Goal: Check status: Check status

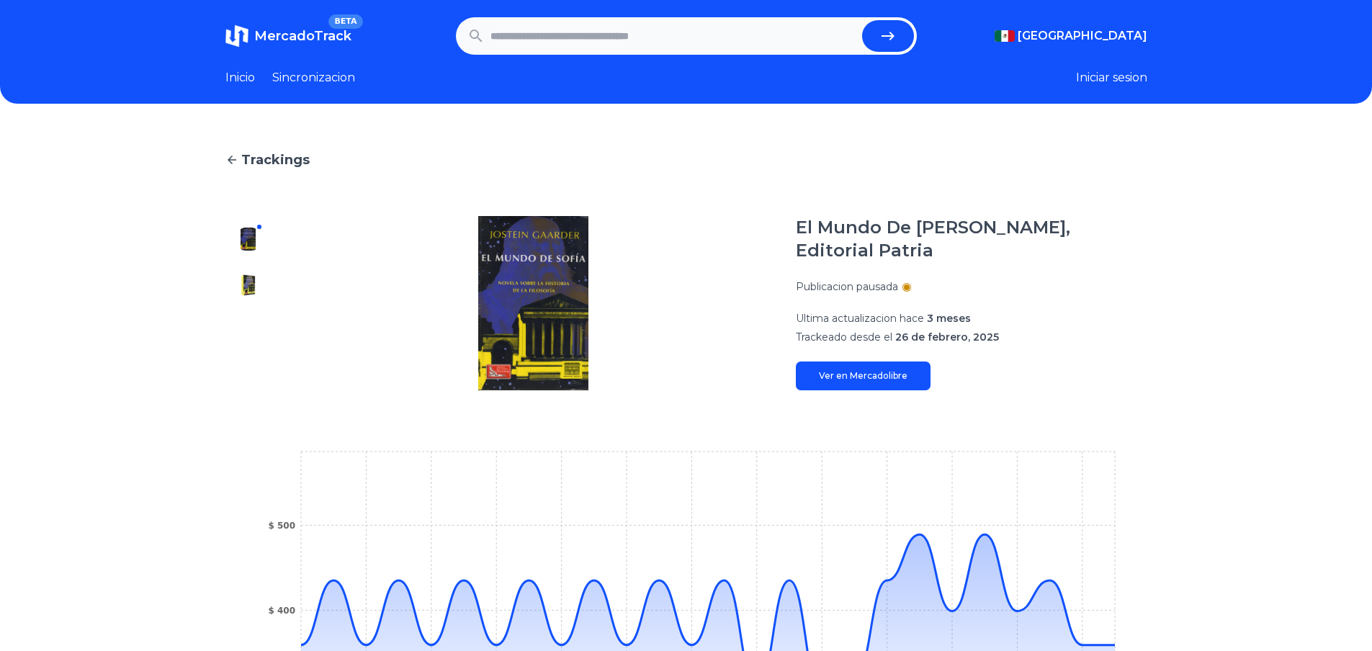
click at [874, 362] on link "Ver en Mercadolibre" at bounding box center [863, 376] width 135 height 29
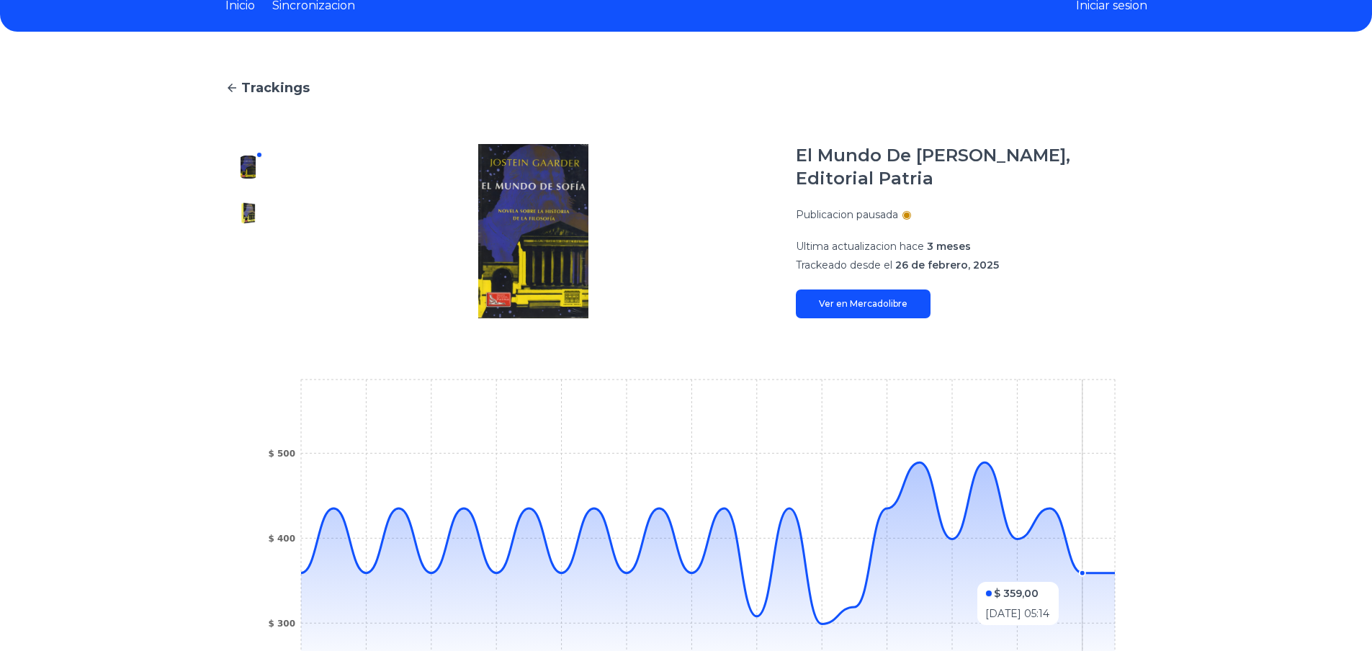
click at [1100, 575] on icon at bounding box center [708, 568] width 814 height 212
click at [1108, 573] on icon at bounding box center [708, 542] width 814 height 161
drag, startPoint x: 799, startPoint y: 215, endPoint x: 902, endPoint y: 235, distance: 104.8
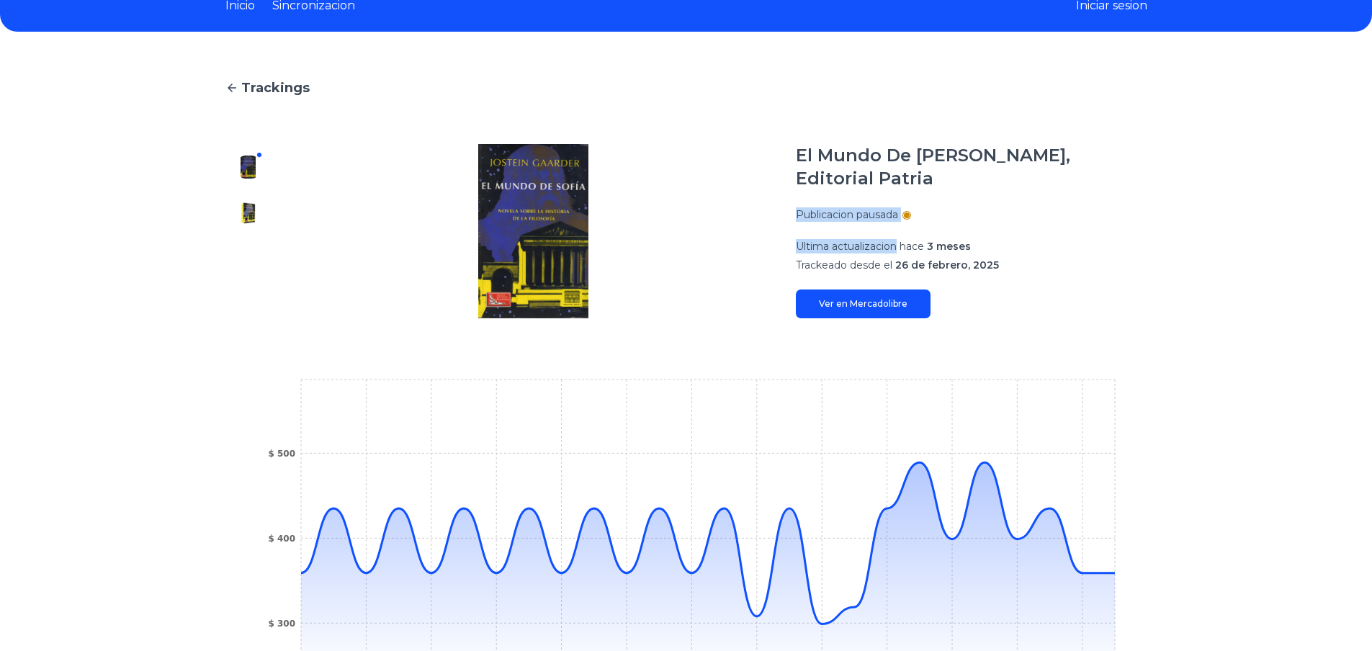
click at [902, 235] on section "El Mundo De Sofía De Jostein Gaarder, Editorial Patria Publicacion pausada Ulti…" at bounding box center [686, 231] width 922 height 174
click at [881, 218] on p "Publicacion pausada" at bounding box center [847, 214] width 102 height 14
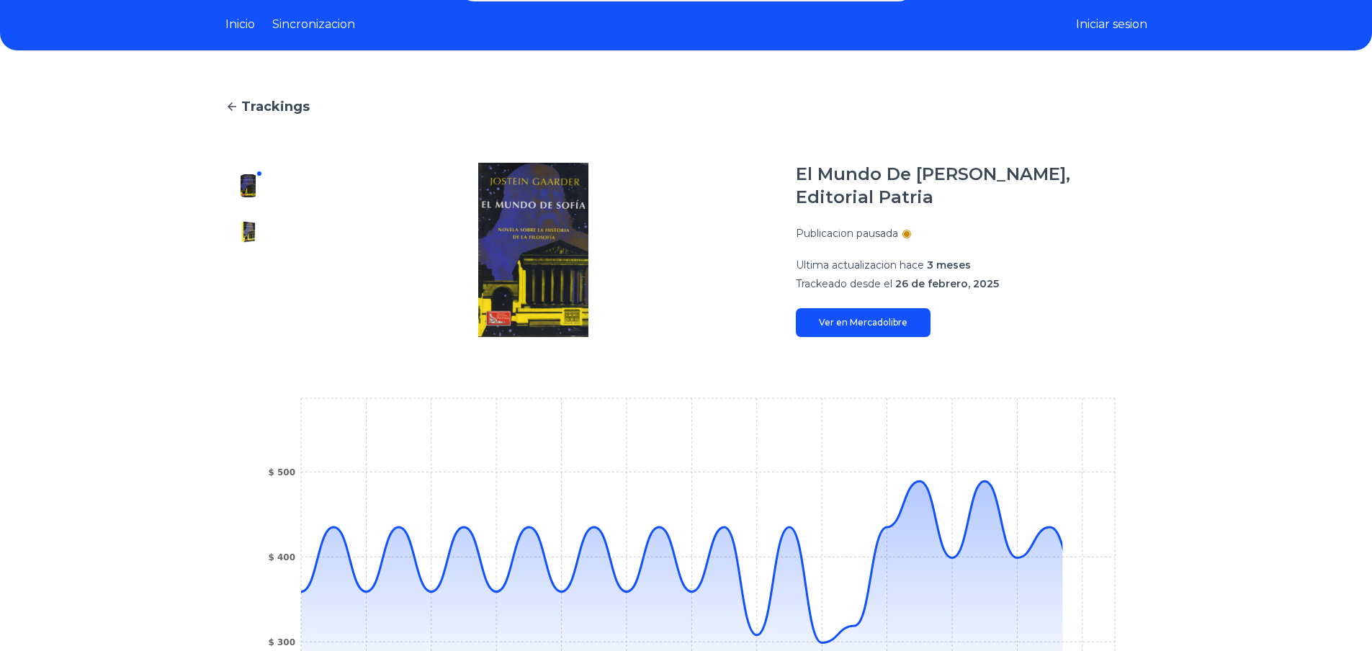
scroll to position [144, 0]
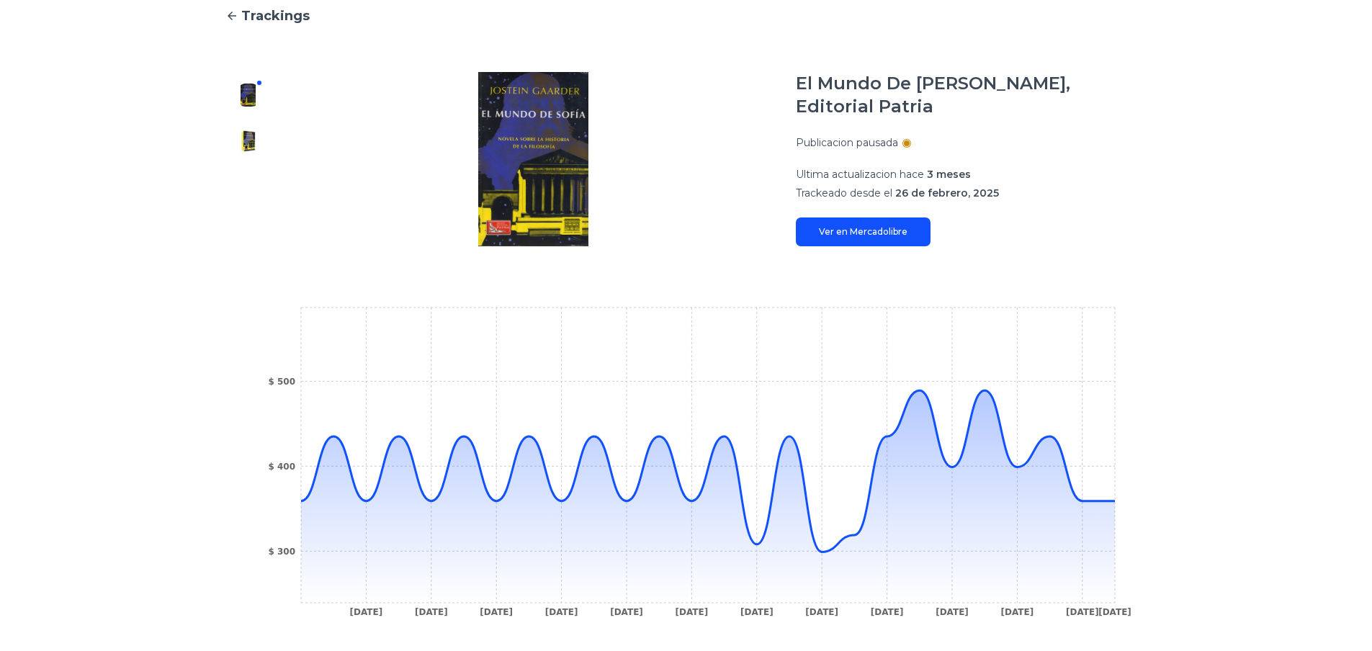
click at [247, 125] on div at bounding box center [248, 159] width 46 height 174
click at [254, 137] on img at bounding box center [248, 141] width 23 height 23
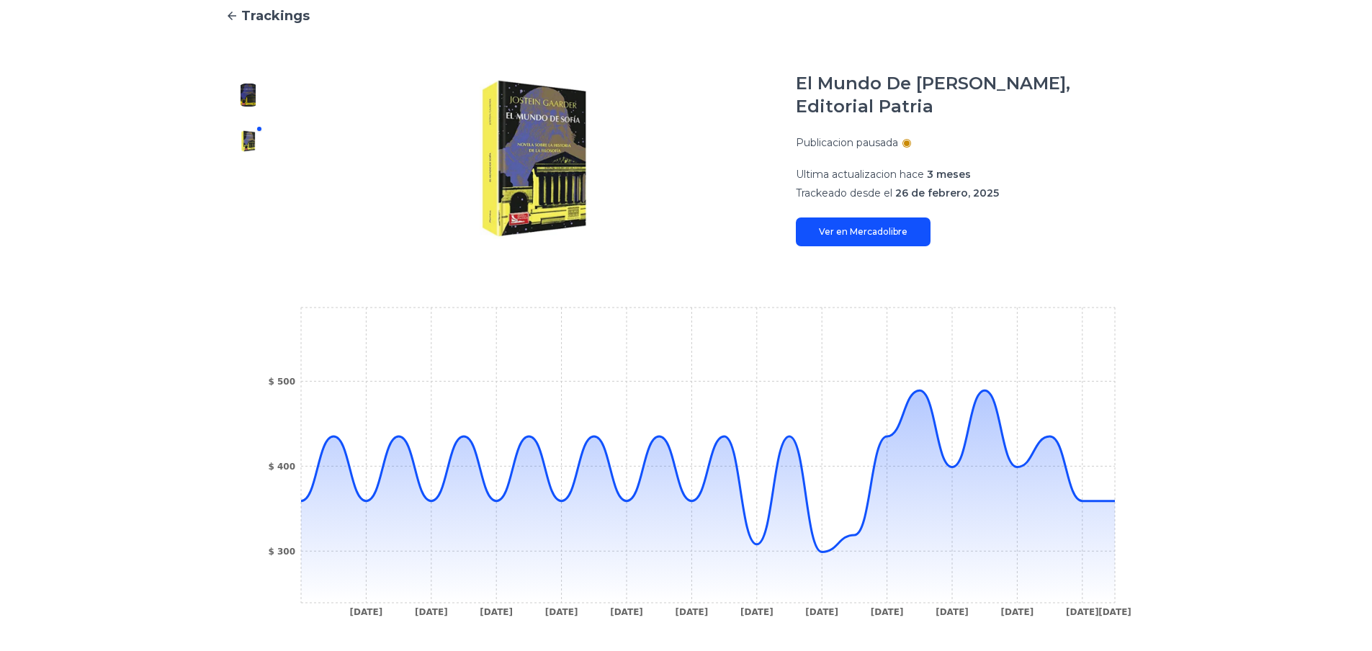
click at [252, 119] on div at bounding box center [248, 159] width 46 height 174
click at [249, 111] on div at bounding box center [248, 159] width 46 height 174
click at [256, 96] on img at bounding box center [248, 95] width 23 height 23
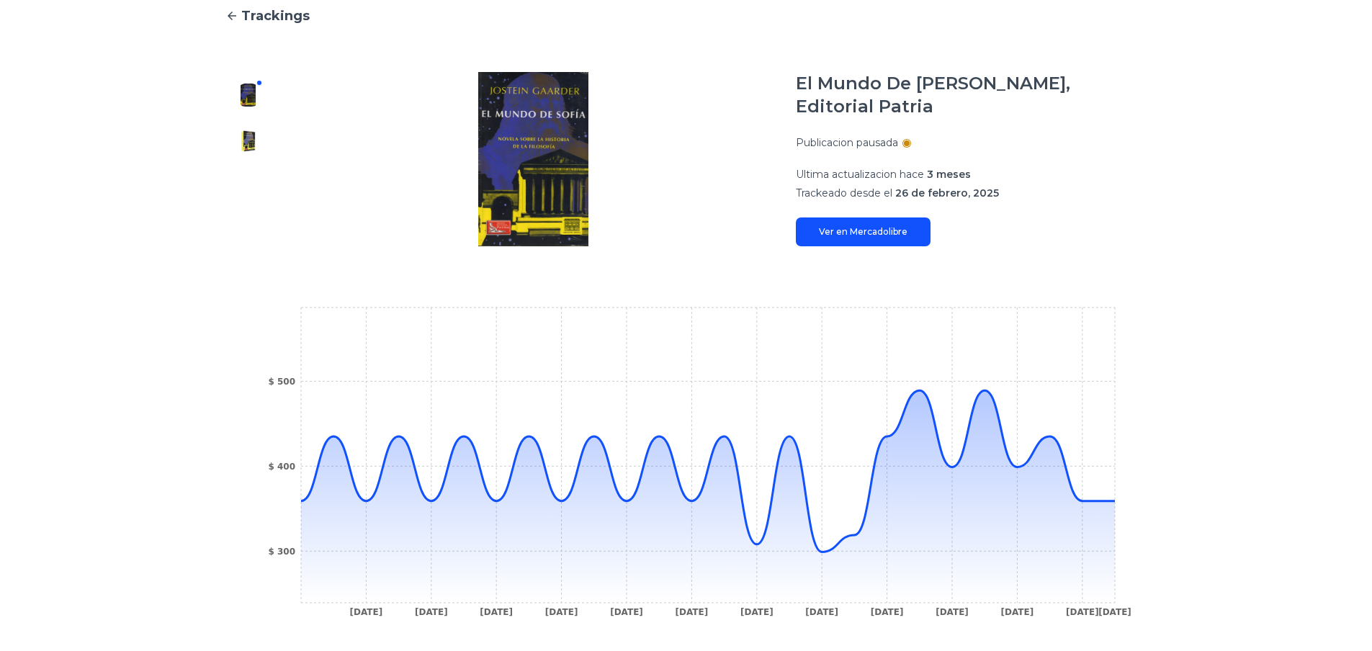
click at [260, 145] on img at bounding box center [248, 141] width 23 height 23
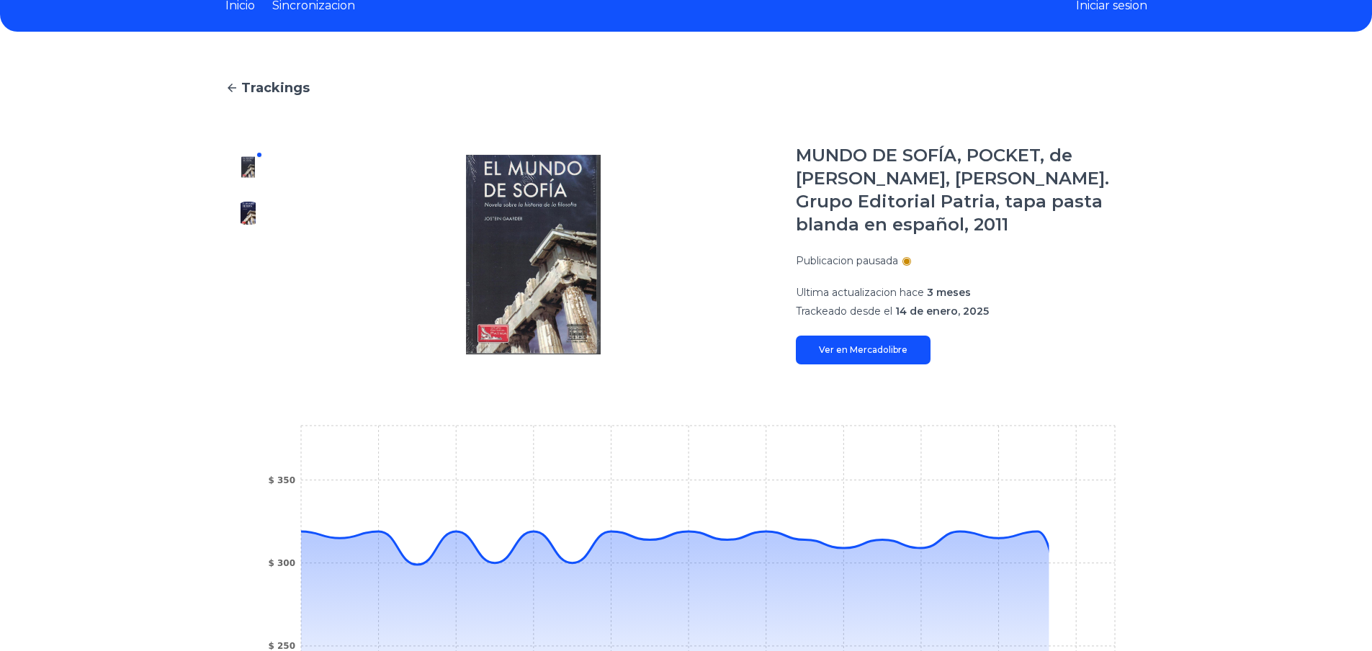
scroll to position [144, 0]
